Goal: Obtain resource: Obtain resource

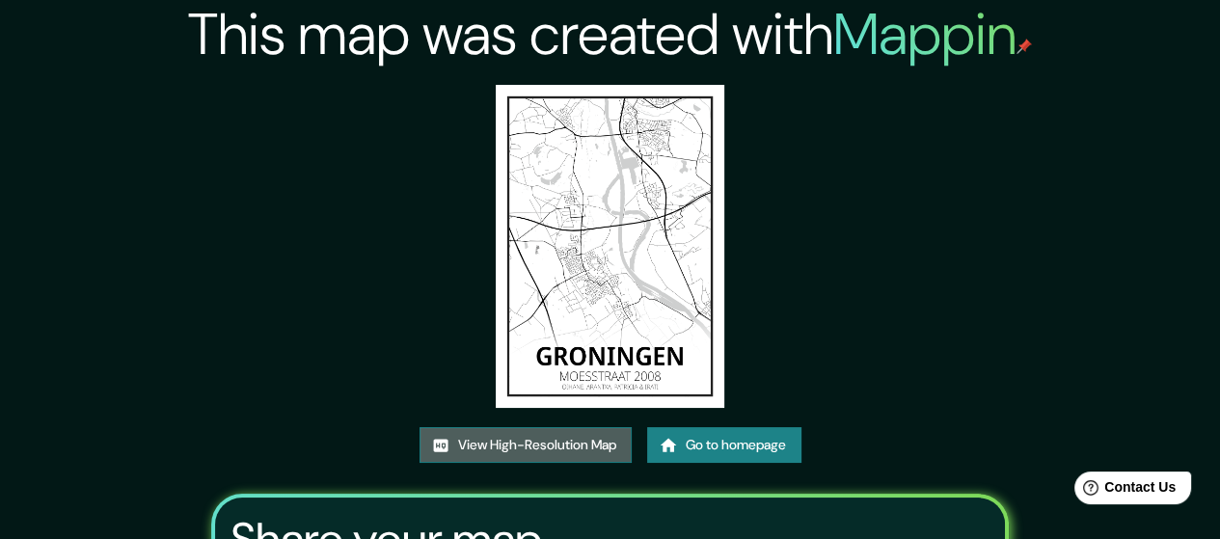
click at [595, 454] on link "View High-Resolution Map" at bounding box center [526, 445] width 212 height 36
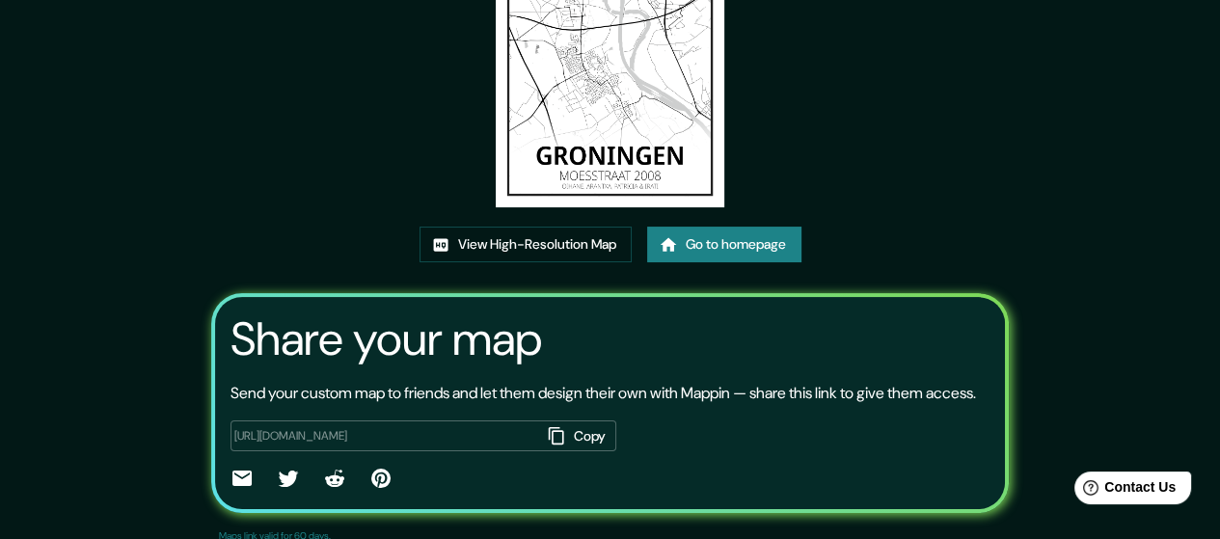
scroll to position [266, 0]
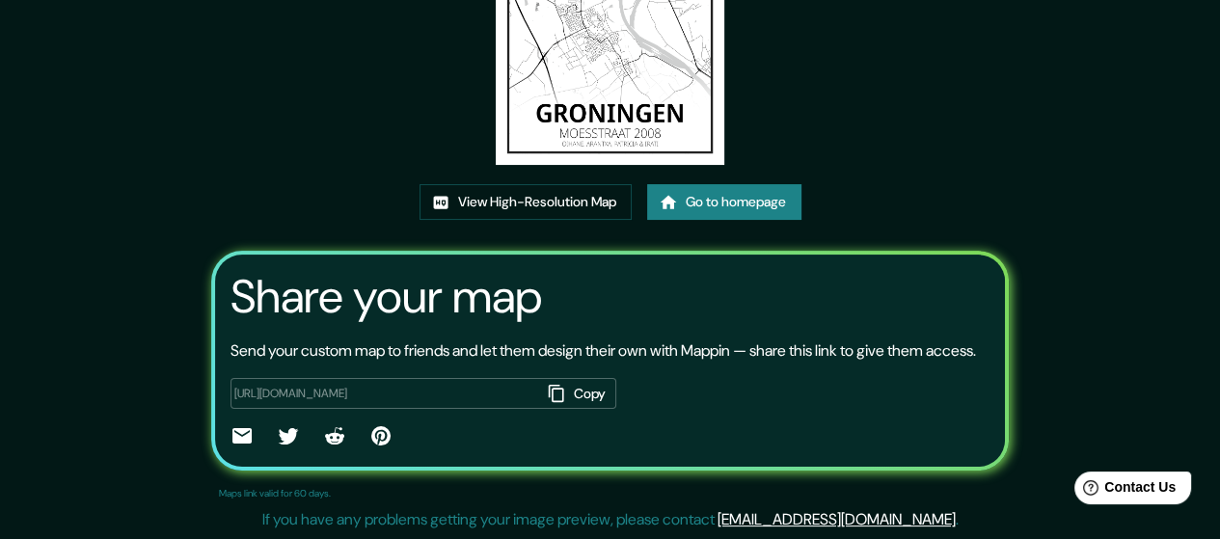
click at [586, 385] on button "Copy" at bounding box center [578, 394] width 75 height 32
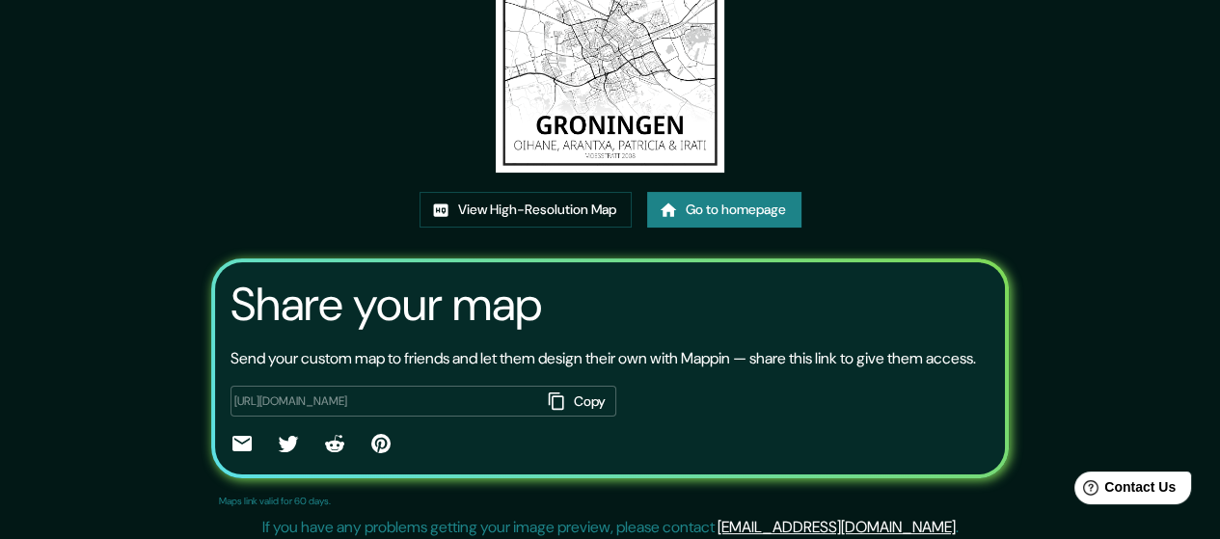
scroll to position [266, 0]
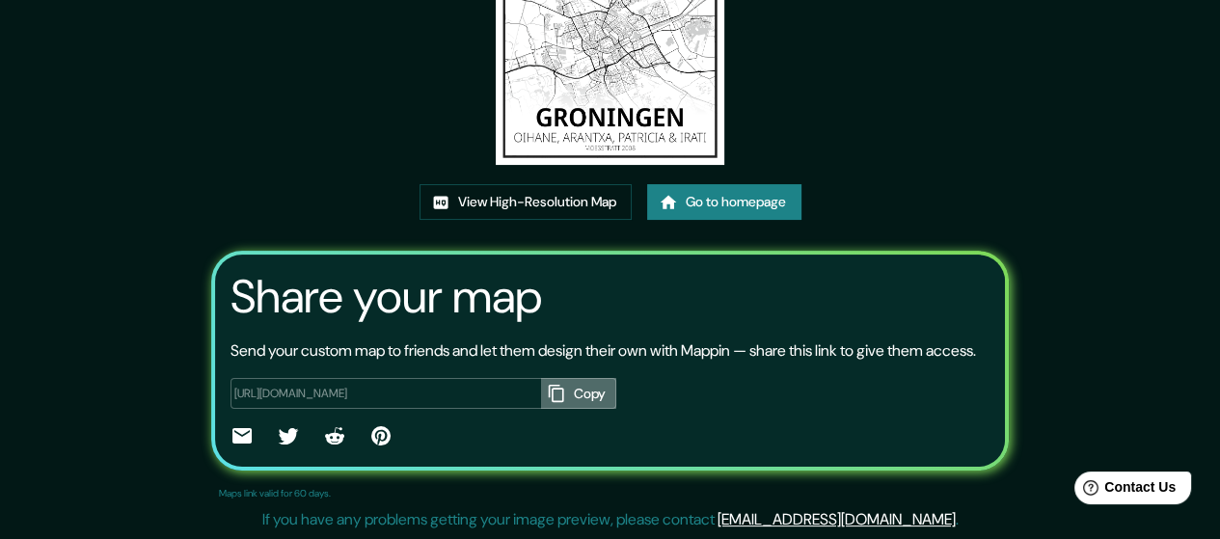
click at [596, 406] on button "Copy" at bounding box center [578, 394] width 75 height 32
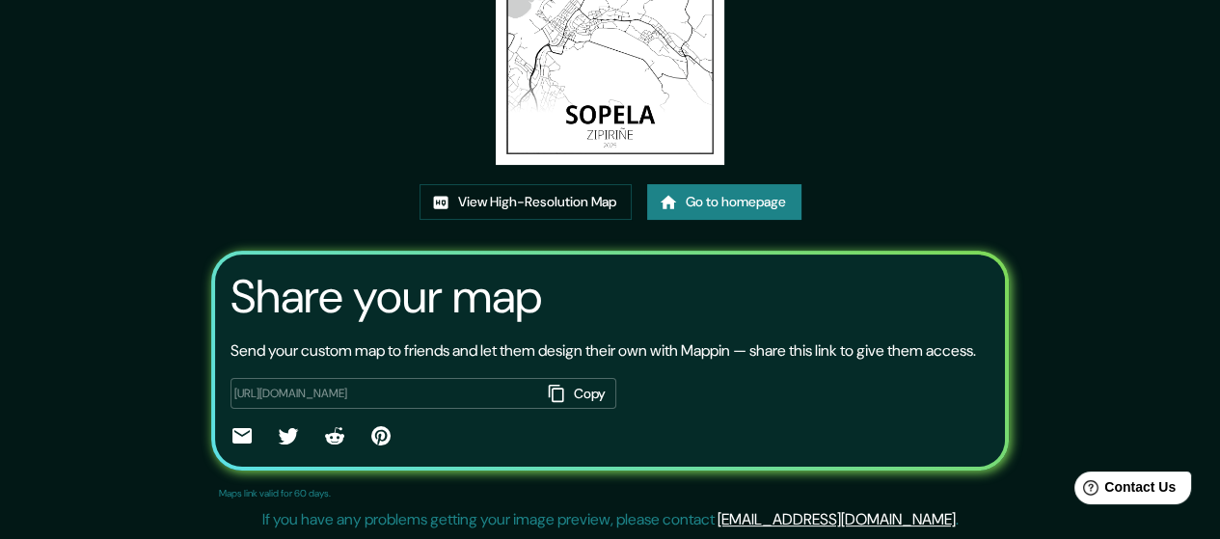
scroll to position [266, 0]
click at [568, 392] on button "Copy" at bounding box center [578, 394] width 75 height 32
